Goal: Transaction & Acquisition: Subscribe to service/newsletter

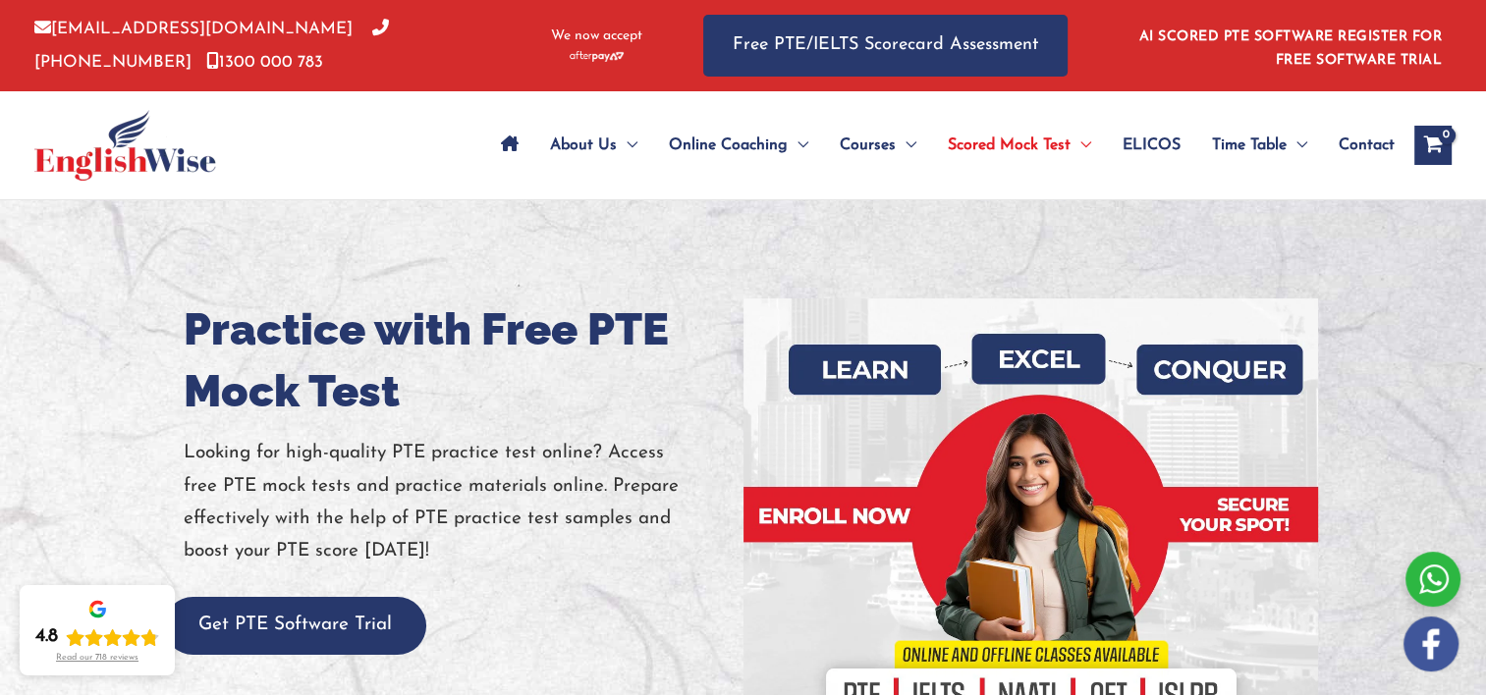
click at [443, 329] on h1 "Practice with Free PTE Mock Test" at bounding box center [456, 360] width 545 height 124
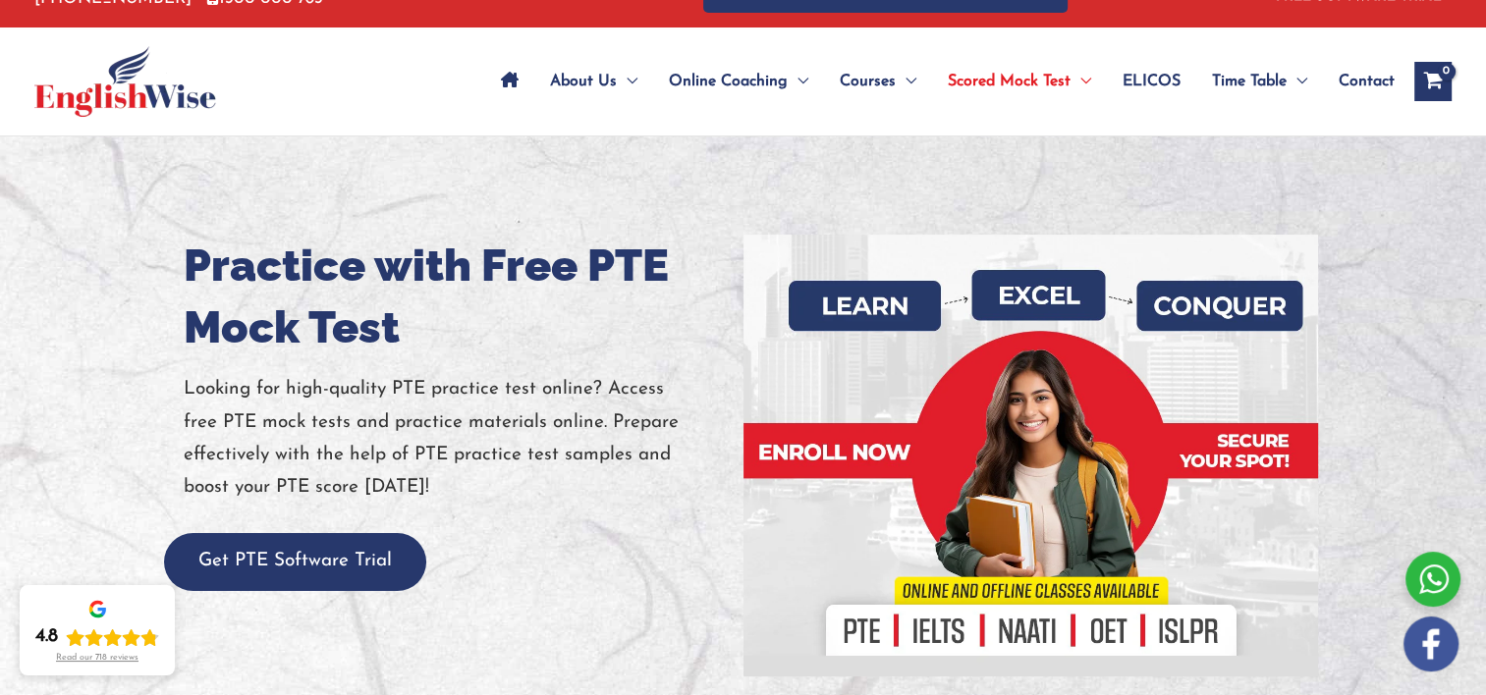
scroll to position [98, 0]
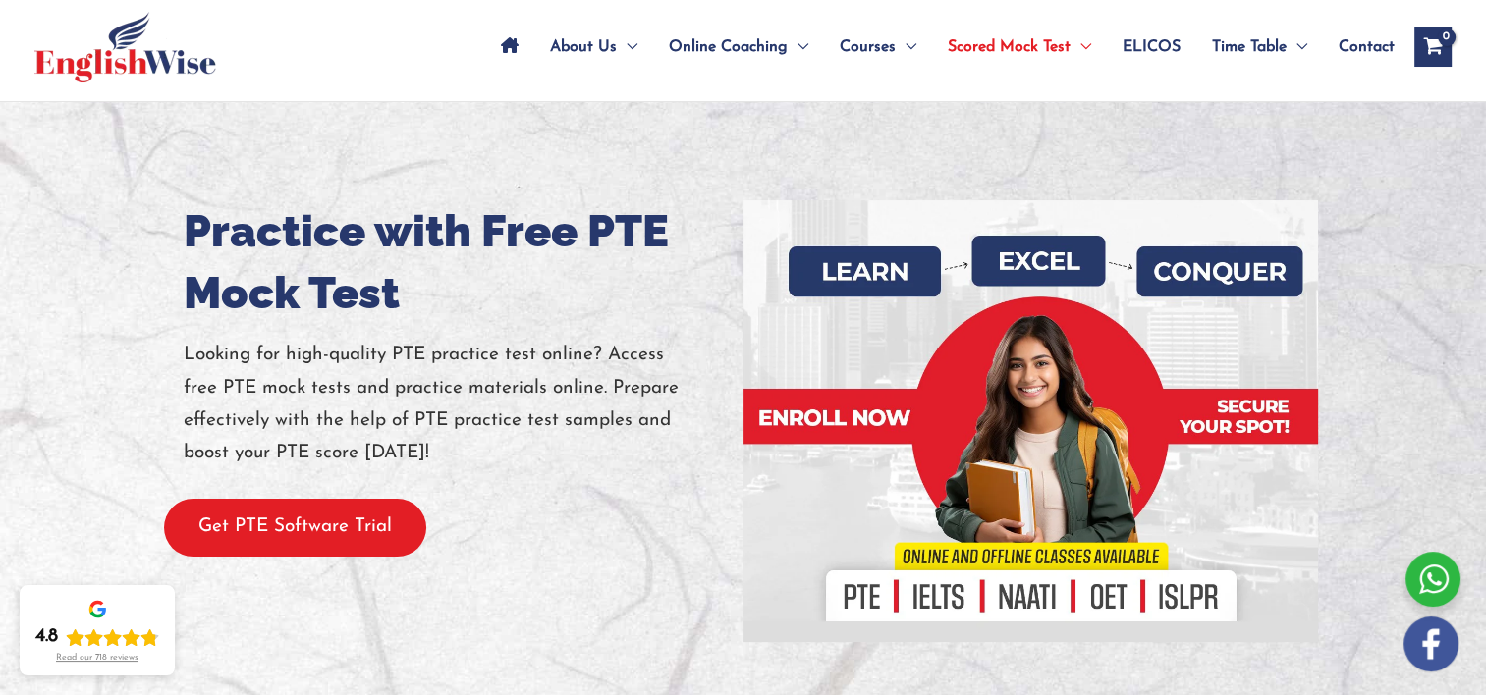
click at [314, 537] on button "Get PTE Software Trial" at bounding box center [295, 528] width 262 height 58
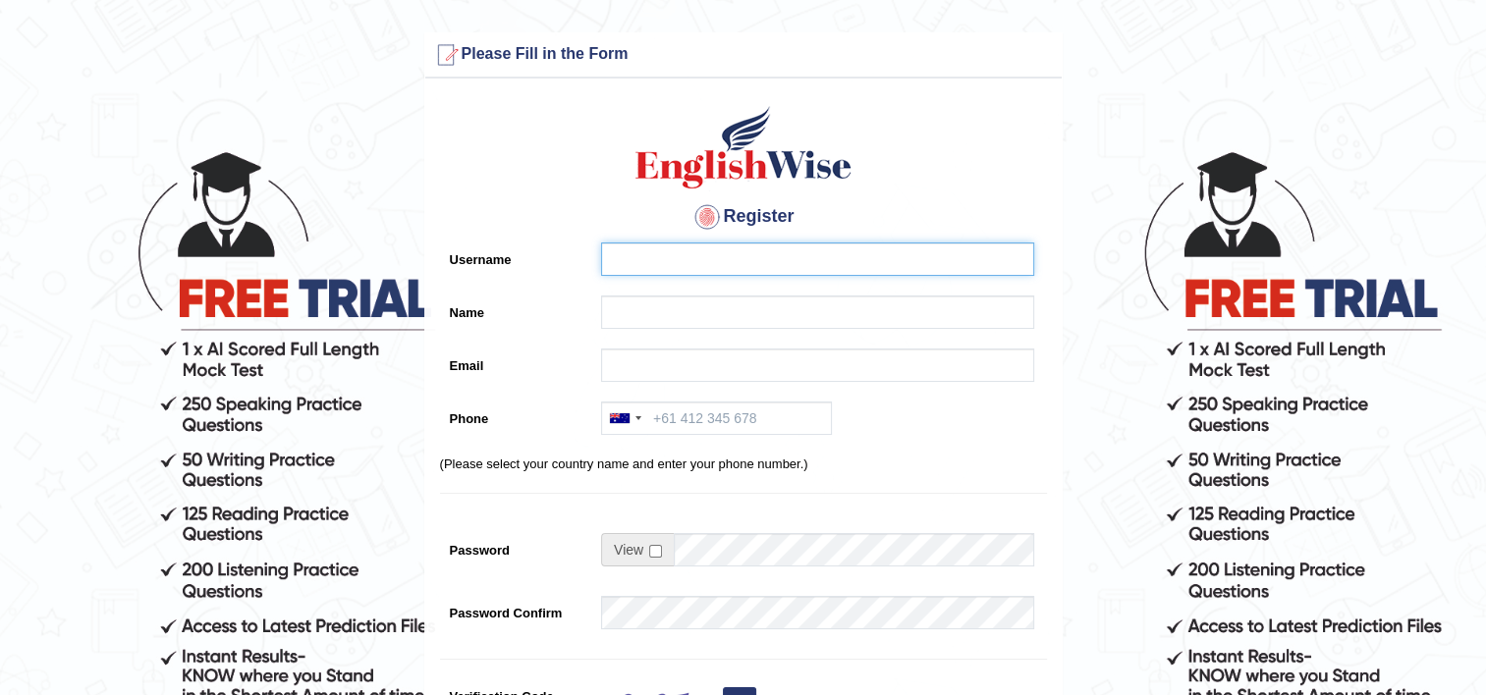
click at [685, 247] on input "Username" at bounding box center [817, 259] width 433 height 33
